Goal: Task Accomplishment & Management: Complete application form

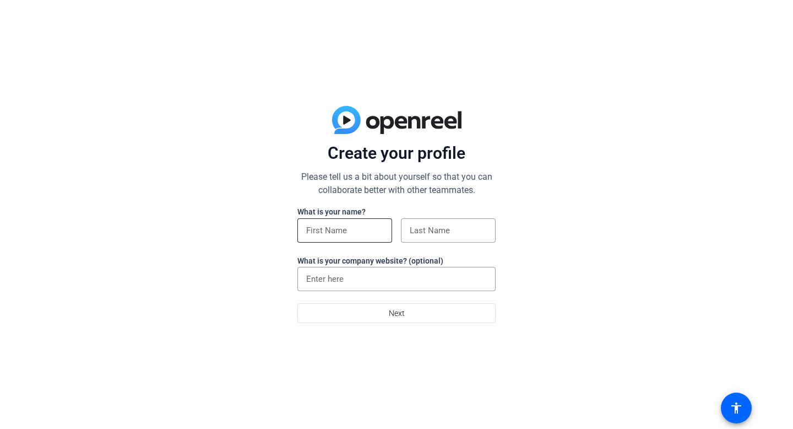
click at [361, 231] on input at bounding box center [344, 230] width 77 height 13
type input "[PERSON_NAME]"
click at [441, 228] on input at bounding box center [448, 230] width 77 height 13
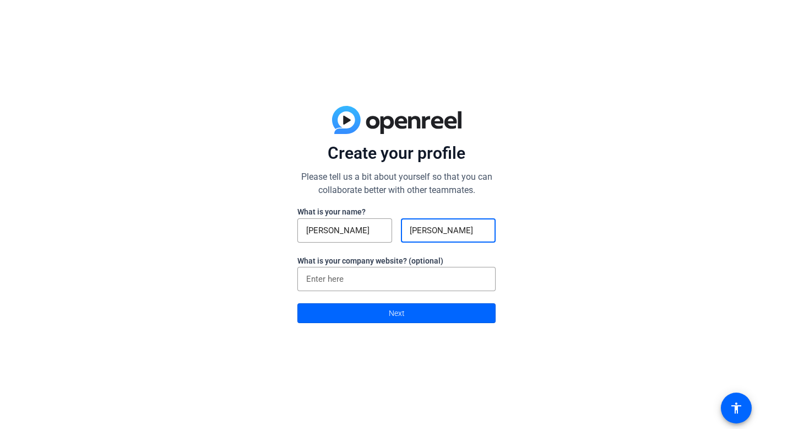
click at [416, 226] on input "[PERSON_NAME]" at bounding box center [448, 230] width 77 height 13
type input "[PERSON_NAME]"
click at [439, 321] on span at bounding box center [396, 313] width 197 height 26
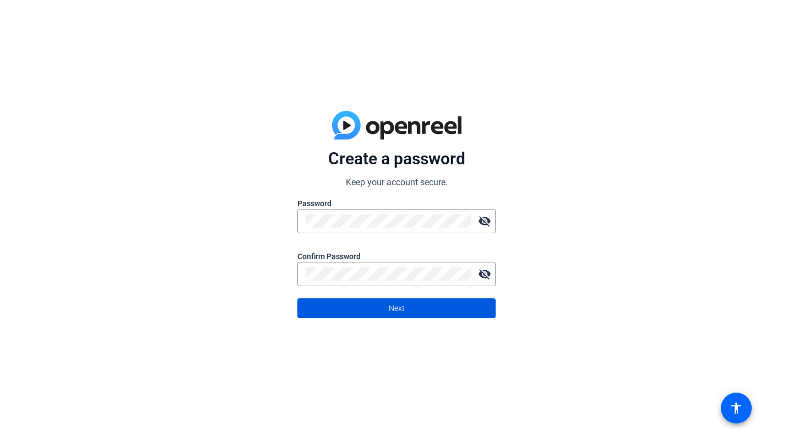
click at [442, 302] on span at bounding box center [396, 308] width 197 height 26
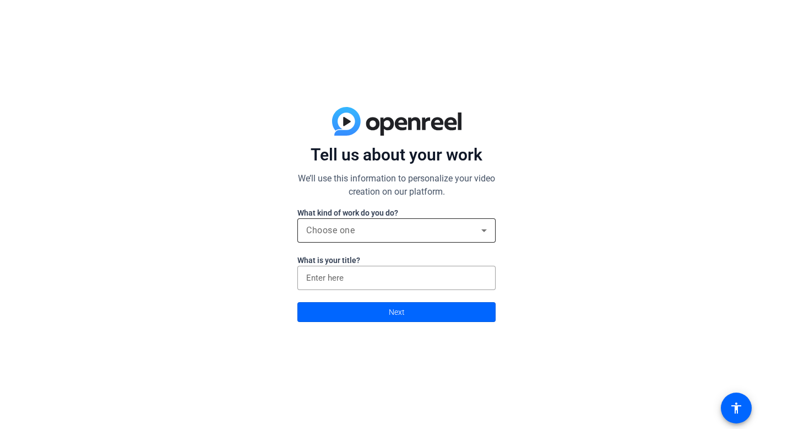
click at [411, 237] on div "Choose one" at bounding box center [396, 230] width 181 height 24
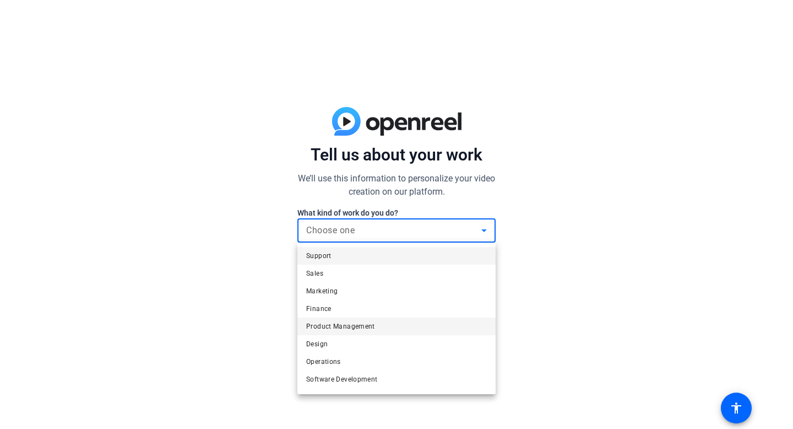
scroll to position [34, 0]
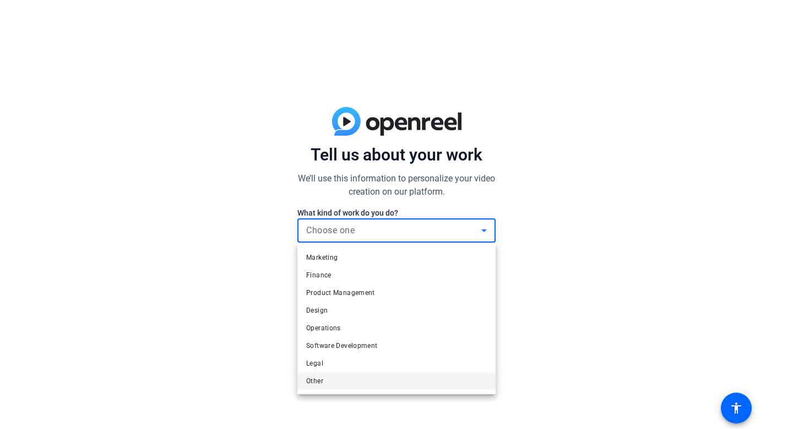
click at [326, 378] on mat-option "Other" at bounding box center [397, 381] width 198 height 18
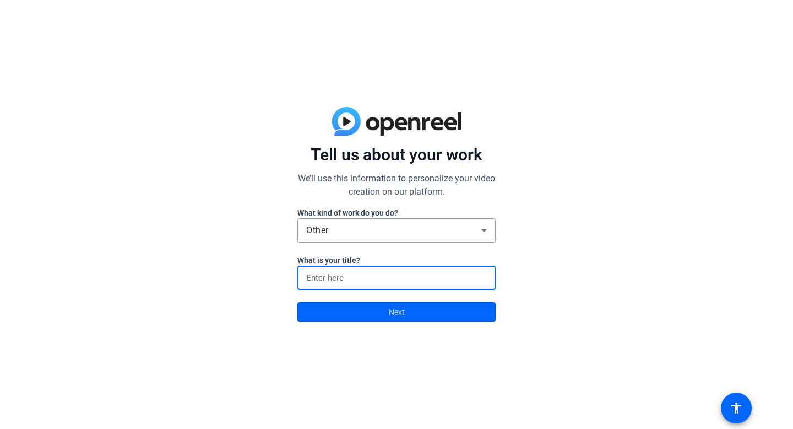
click at [368, 277] on input at bounding box center [396, 277] width 181 height 13
type input "Kind Dr."
click at [382, 316] on span at bounding box center [396, 312] width 197 height 26
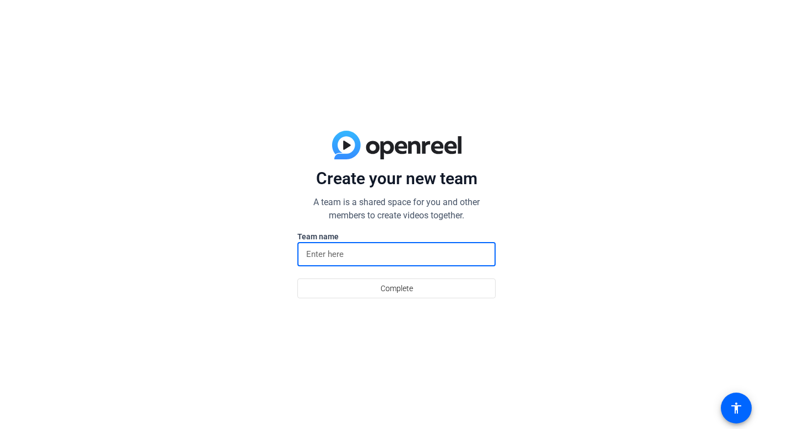
click at [341, 258] on input at bounding box center [396, 253] width 181 height 13
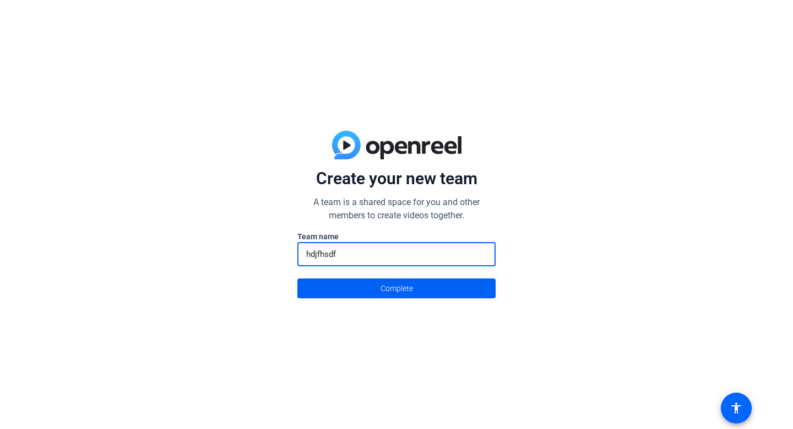
type input "hdjfhsdf"
click at [350, 291] on span at bounding box center [396, 288] width 197 height 26
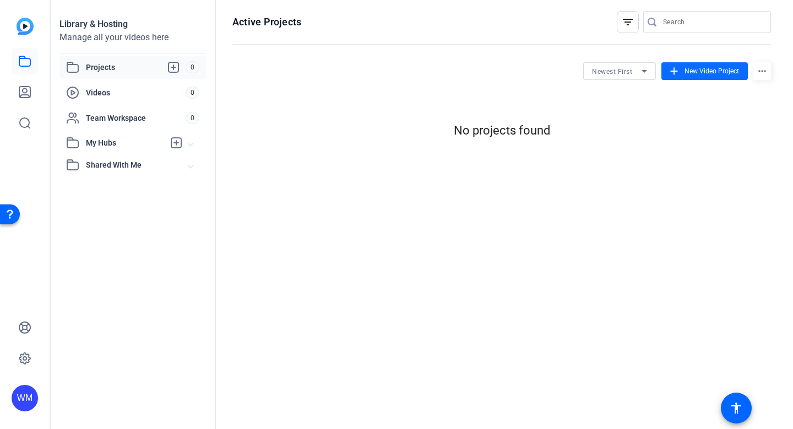
click at [720, 64] on span at bounding box center [705, 71] width 86 height 26
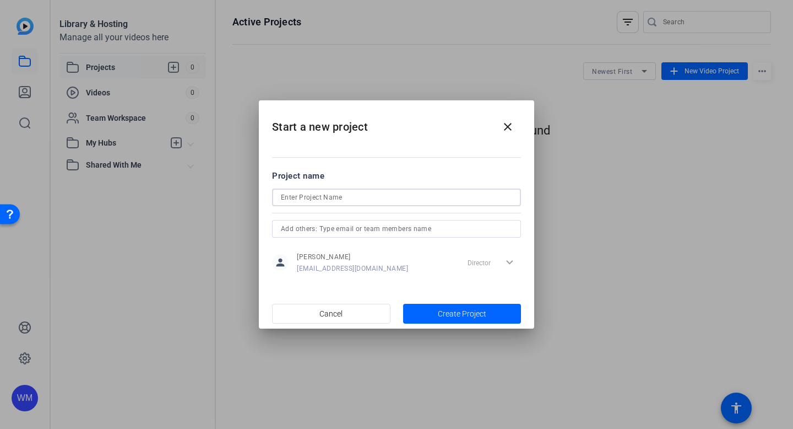
click at [372, 197] on input at bounding box center [396, 197] width 231 height 13
type input "trailer"
click at [466, 315] on span "Create Project" at bounding box center [462, 314] width 48 height 12
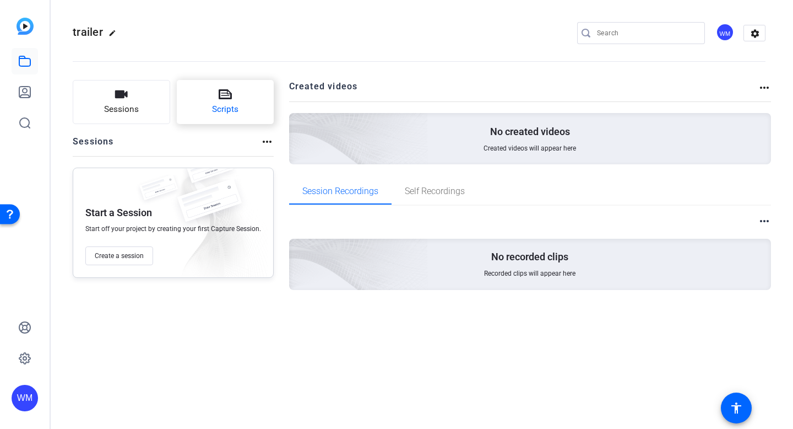
click at [201, 107] on button "Scripts" at bounding box center [226, 102] width 98 height 44
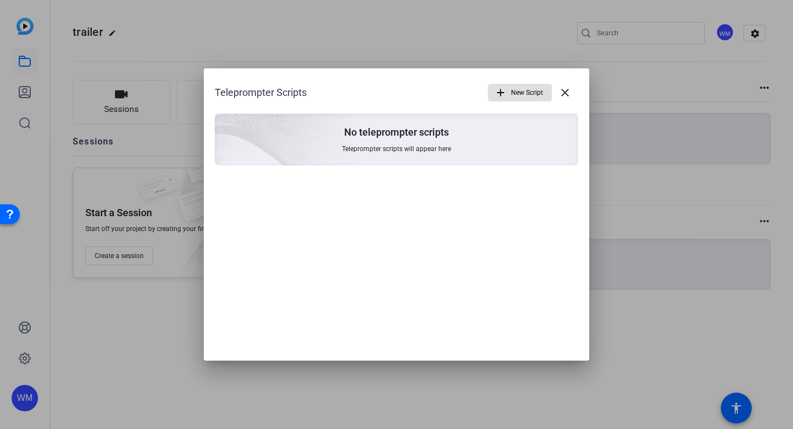
click at [148, 144] on div at bounding box center [396, 214] width 793 height 429
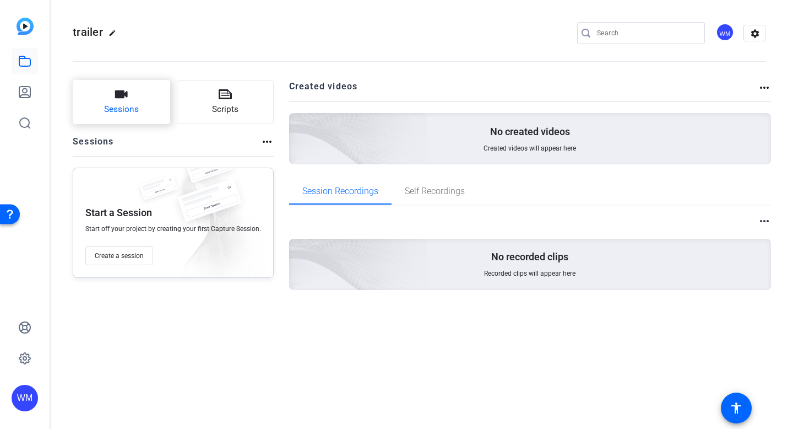
click at [139, 116] on button "Sessions" at bounding box center [122, 102] width 98 height 44
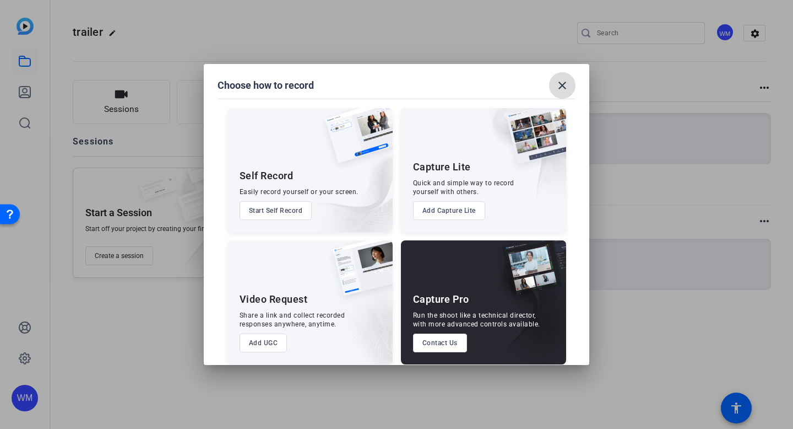
click at [574, 82] on span at bounding box center [562, 85] width 26 height 26
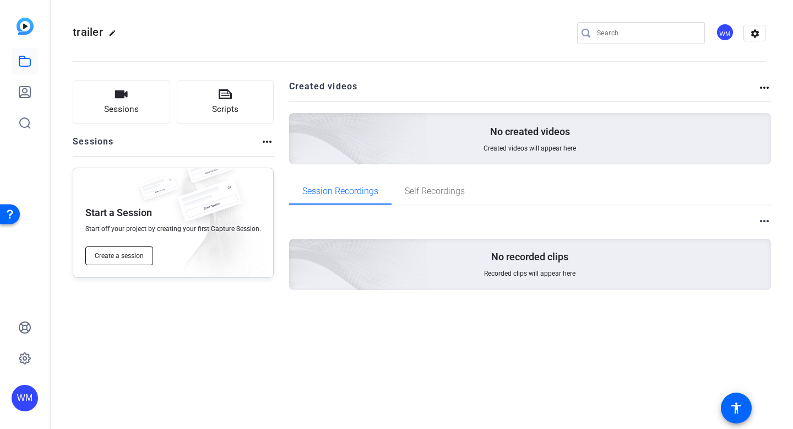
click at [118, 253] on span "Create a session" at bounding box center [119, 255] width 49 height 9
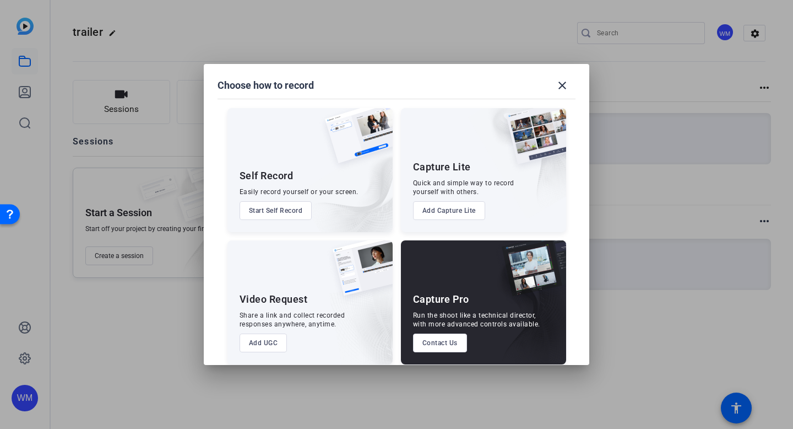
click at [276, 208] on button "Start Self Record" at bounding box center [276, 210] width 73 height 19
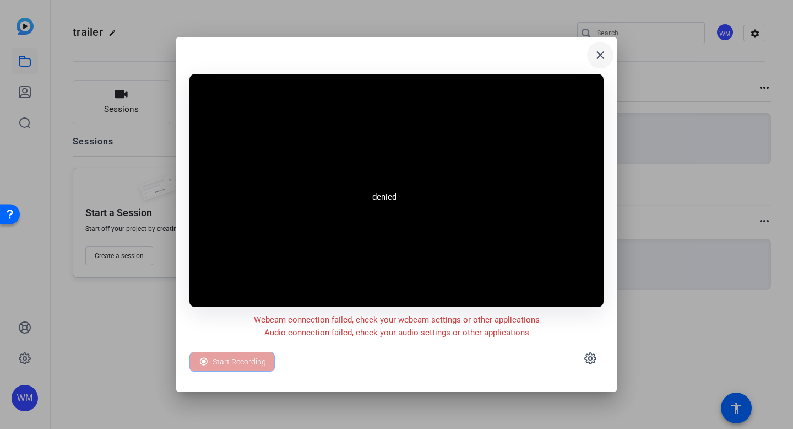
click at [608, 54] on span at bounding box center [600, 55] width 26 height 26
